Goal: Transaction & Acquisition: Obtain resource

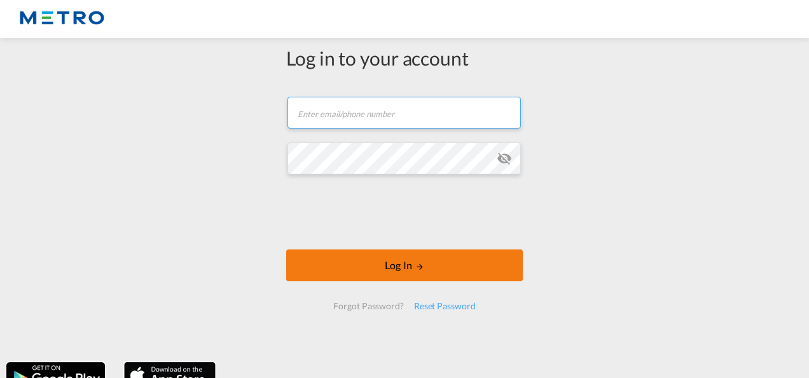
type input "[PERSON_NAME][EMAIL_ADDRESS][PERSON_NAME][DOMAIN_NAME]"
click at [462, 264] on button "Log In" at bounding box center [404, 265] width 237 height 32
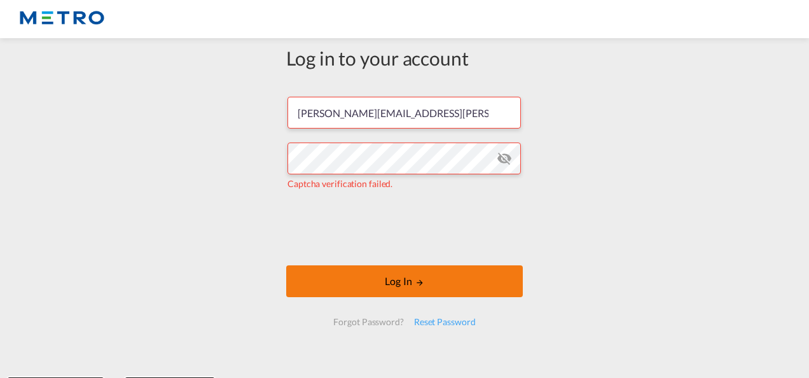
click at [385, 279] on button "Log In" at bounding box center [404, 281] width 237 height 32
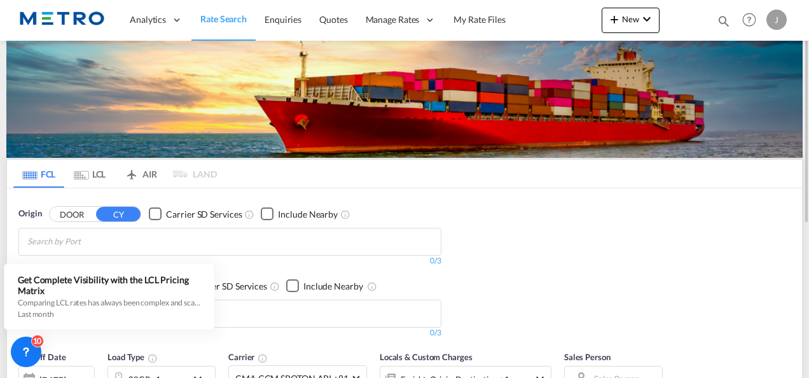
click at [213, 13] on span "Rate Search" at bounding box center [223, 19] width 46 height 13
click at [104, 172] on md-tab-item "LCL" at bounding box center [89, 174] width 51 height 28
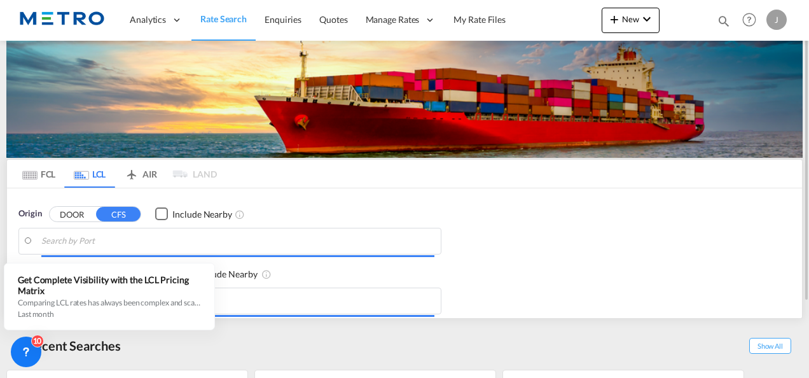
type input "GB-ST13, [GEOGRAPHIC_DATA]"
type input "TR-41400, Gebze, Kocaeli"
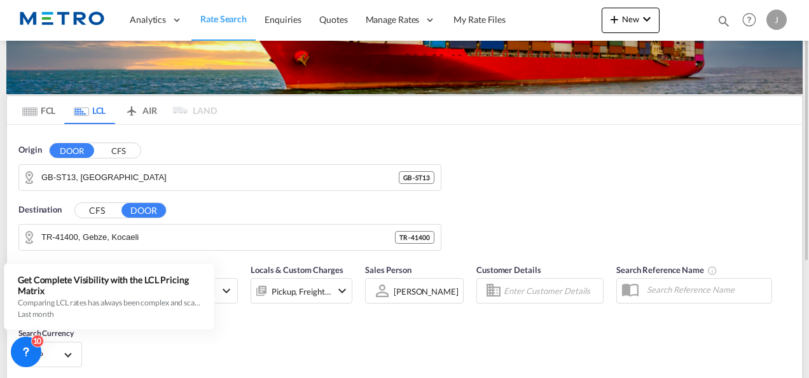
scroll to position [127, 0]
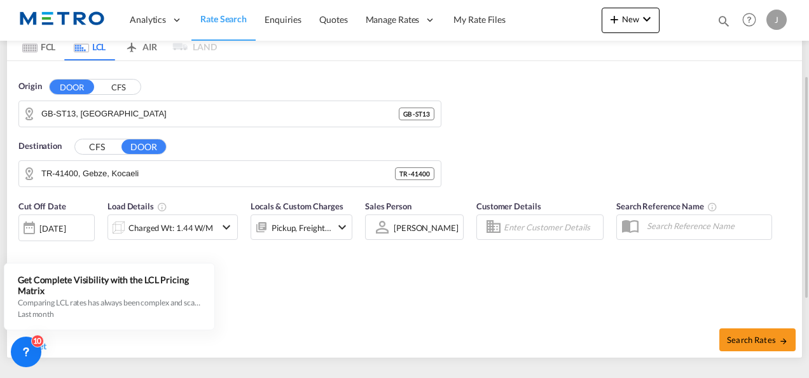
click at [120, 87] on button "CFS" at bounding box center [118, 87] width 45 height 15
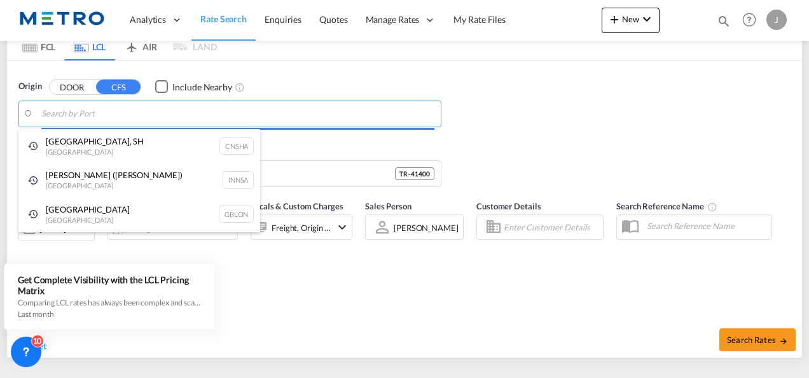
click at [145, 113] on body "Analytics Reports Dashboard Rate Search Enquiries Quotes" at bounding box center [404, 189] width 809 height 378
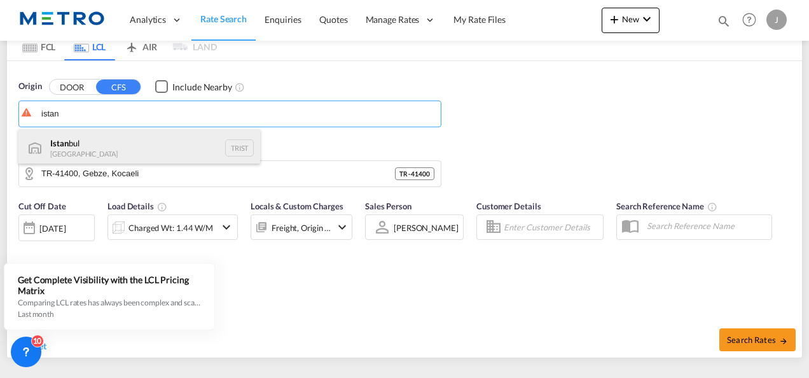
click at [111, 137] on div "Istan bul Turkey TRIST" at bounding box center [139, 148] width 242 height 38
type input "[GEOGRAPHIC_DATA], TRIST"
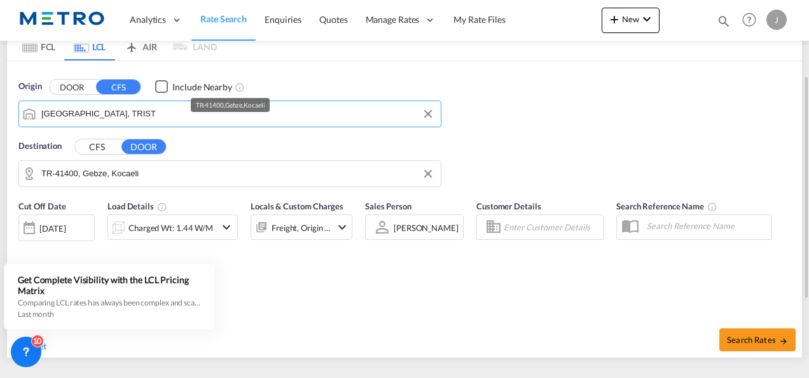
click at [159, 170] on input "TR-41400, Gebze, Kocaeli" at bounding box center [237, 173] width 393 height 19
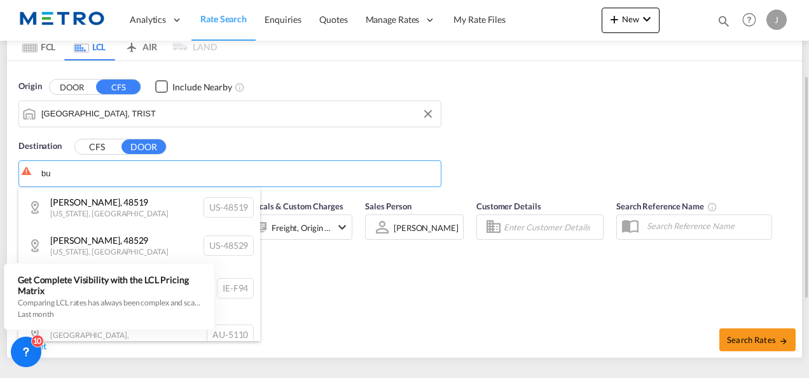
type input "b"
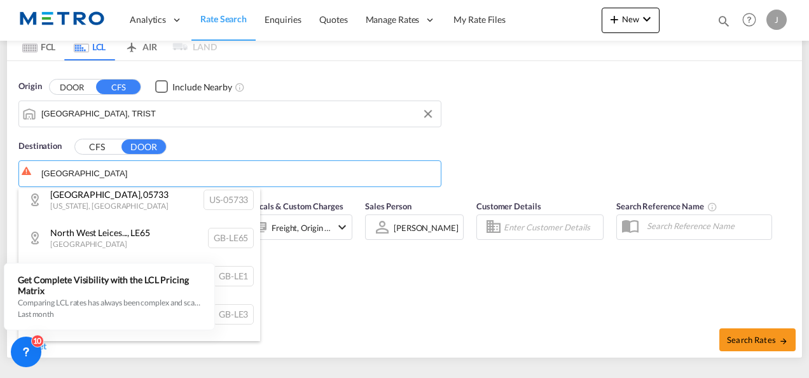
scroll to position [64, 0]
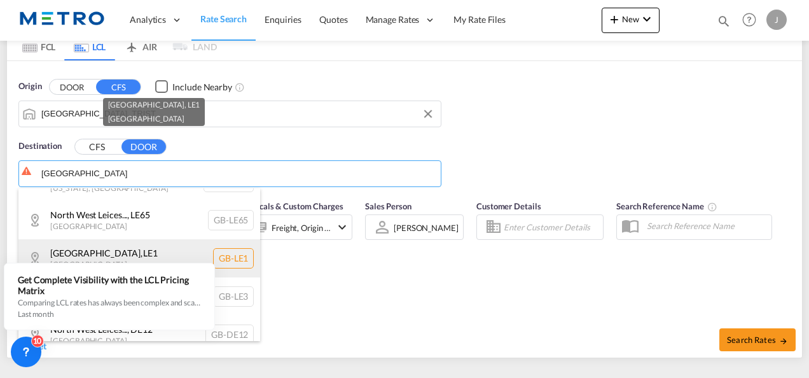
click at [145, 254] on div "[GEOGRAPHIC_DATA] , LE1 [GEOGRAPHIC_DATA] [GEOGRAPHIC_DATA]-LE1" at bounding box center [139, 258] width 242 height 38
type input "GB-LE1, [GEOGRAPHIC_DATA]"
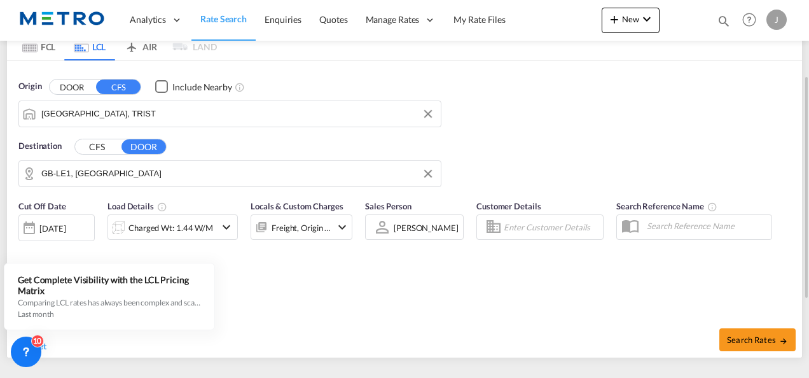
click at [27, 229] on div at bounding box center [29, 227] width 20 height 25
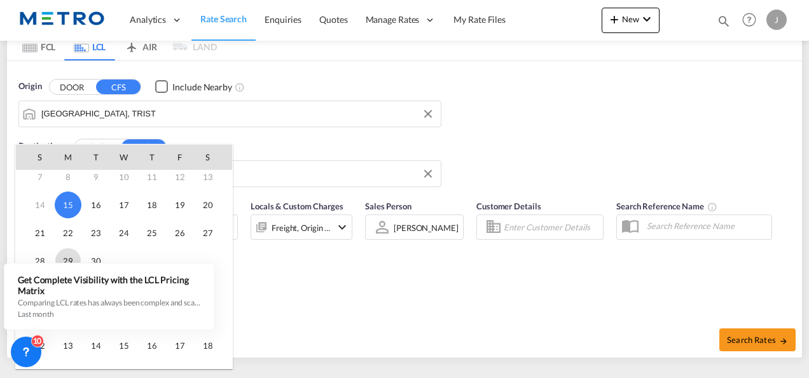
click at [71, 259] on span "29" at bounding box center [67, 260] width 25 height 25
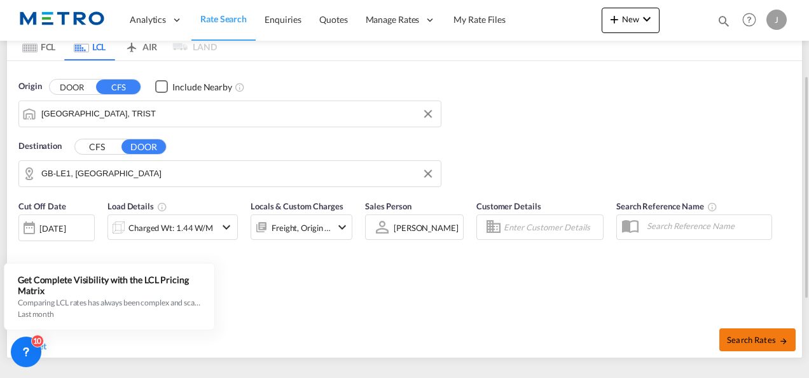
click at [766, 344] on button "Search Rates" at bounding box center [757, 339] width 76 height 23
type input "TRIST to LE1 / [DATE]"
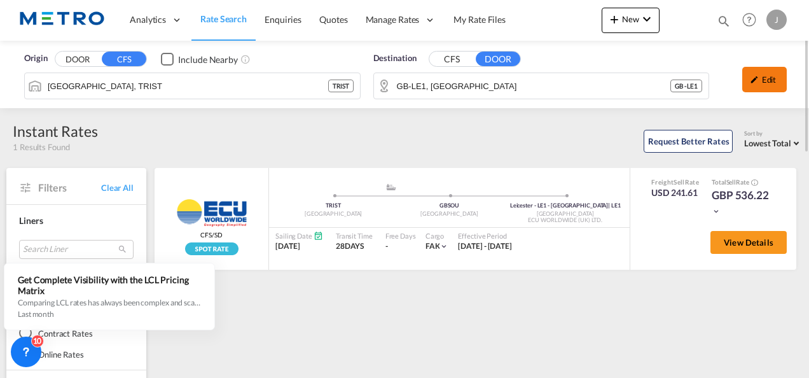
click at [774, 81] on div "Edit" at bounding box center [764, 79] width 45 height 25
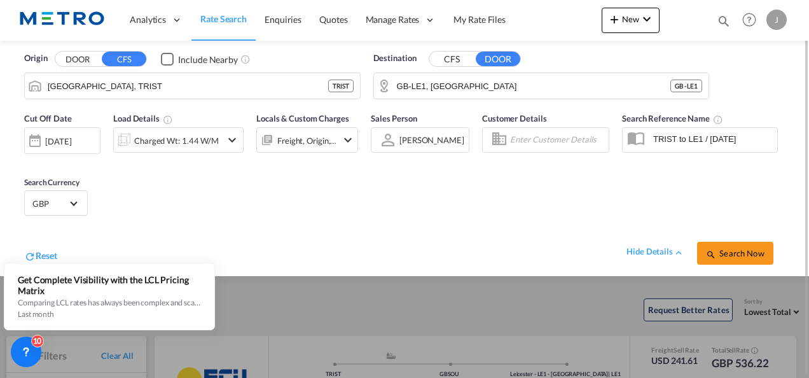
click at [450, 60] on button "CFS" at bounding box center [451, 59] width 45 height 15
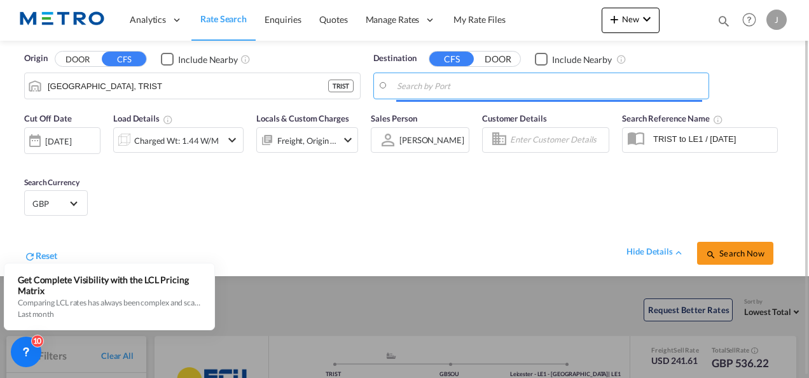
click at [450, 85] on input "Search by Port" at bounding box center [550, 85] width 306 height 19
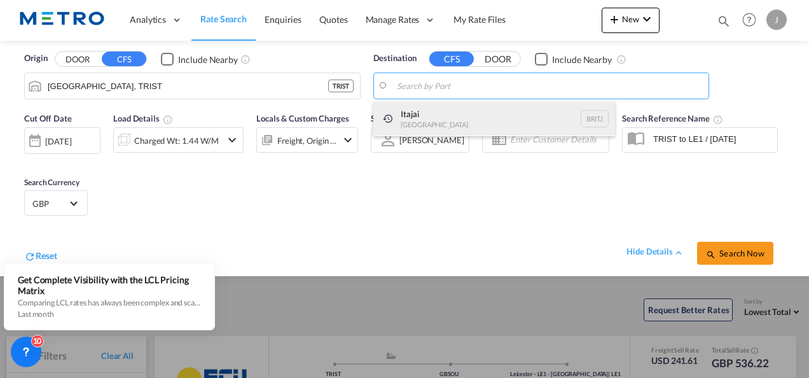
type input "o"
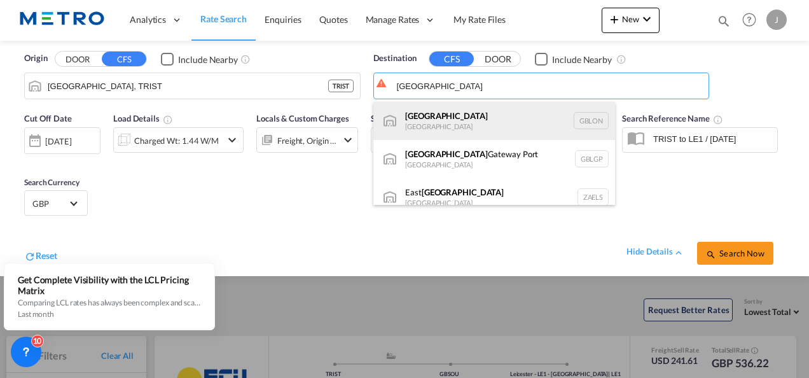
click at [475, 130] on div "[GEOGRAPHIC_DATA] [GEOGRAPHIC_DATA] [GEOGRAPHIC_DATA]" at bounding box center [494, 121] width 242 height 38
type input "[GEOGRAPHIC_DATA], [GEOGRAPHIC_DATA]"
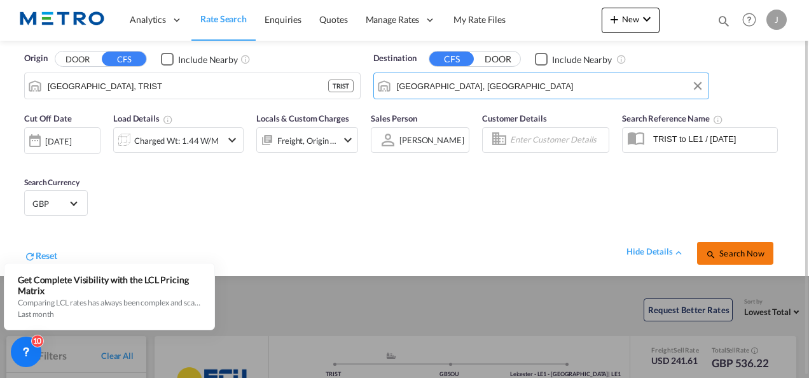
click at [732, 252] on span "Search Now" at bounding box center [735, 253] width 58 height 10
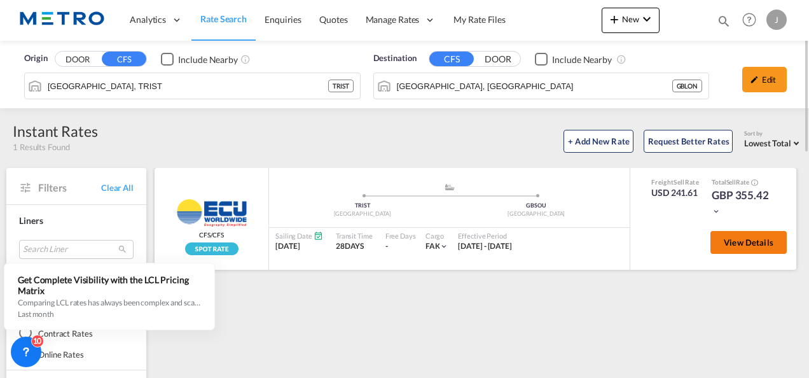
click at [727, 237] on span "View Details" at bounding box center [749, 242] width 50 height 10
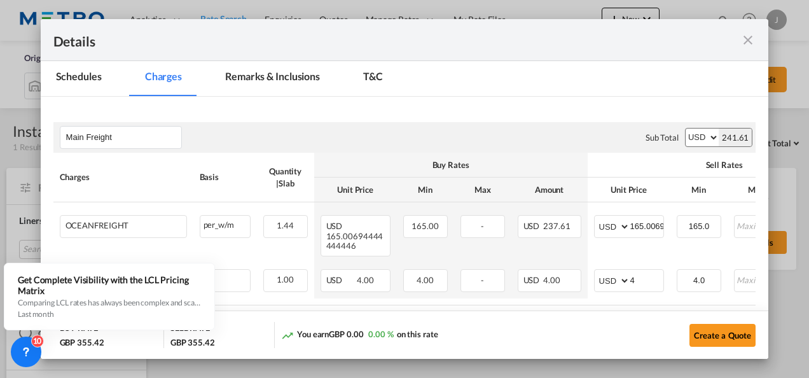
scroll to position [191, 0]
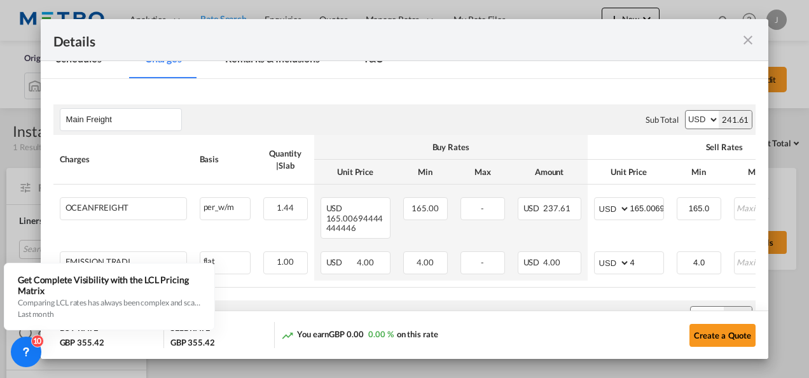
click at [742, 36] on md-icon "icon-close fg-AAA8AD m-0 cursor" at bounding box center [747, 39] width 15 height 15
